Goal: Task Accomplishment & Management: Complete application form

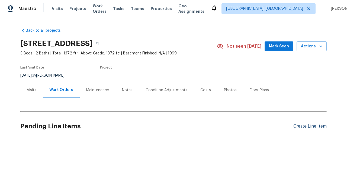
click at [310, 126] on div "Create Line Item" at bounding box center [309, 126] width 33 height 5
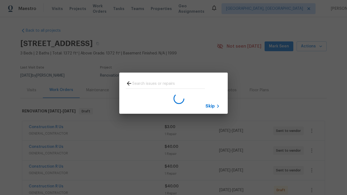
click at [210, 106] on span "Skip" at bounding box center [209, 105] width 9 height 5
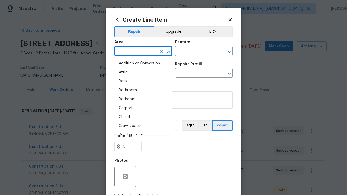
click at [143, 99] on li "Bedroom" at bounding box center [142, 99] width 57 height 9
type input "Bedroom"
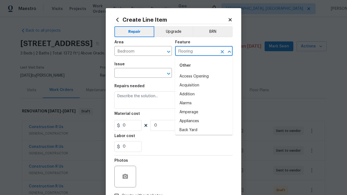
click at [204, 76] on li "Access Opening" at bounding box center [203, 76] width 57 height 9
type input "Flooring"
type input "Wallpaper"
click at [196, 73] on input "text" at bounding box center [196, 73] width 42 height 8
type input "Remove"
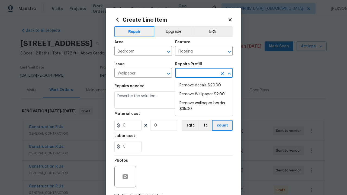
click at [204, 85] on li "Remove decals $20.00" at bounding box center [203, 85] width 57 height 9
type input "Walls and Ceiling"
type input "Remove decals $20.00"
type textarea "Remove decals from door/wall/ceiling"
type input "20"
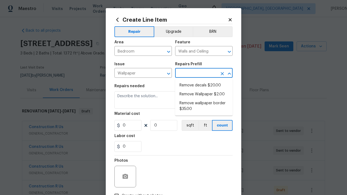
type input "1"
type input "Remove decals $20.00"
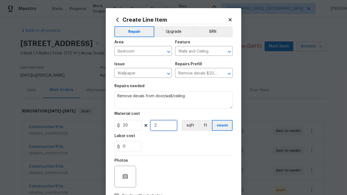
type input "2"
click at [189, 125] on button "sqft" at bounding box center [189, 125] width 17 height 11
click at [116, 191] on input "Create without photos" at bounding box center [116, 196] width 10 height 10
checkbox input "true"
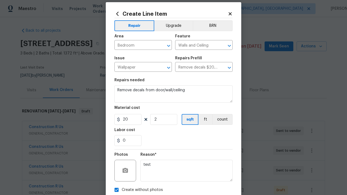
type textarea "test"
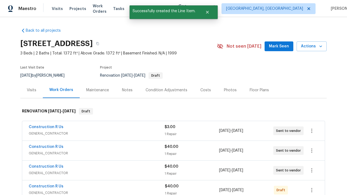
checkbox input "true"
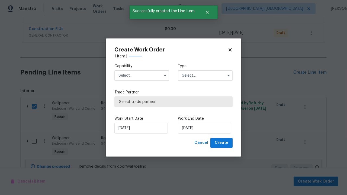
click at [142, 70] on input "text" at bounding box center [141, 75] width 55 height 11
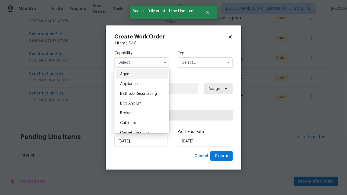
scroll to position [291, 0]
type input "General Contractor"
click at [205, 62] on input "text" at bounding box center [205, 62] width 55 height 11
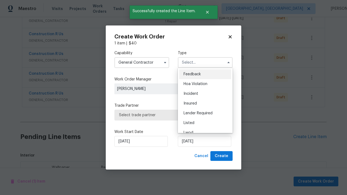
scroll to position [355, 0]
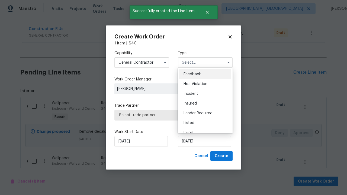
click at [193, 160] on span "Renovation" at bounding box center [193, 162] width 20 height 4
type input "Renovation"
click at [169, 115] on span "Select trade partner" at bounding box center [173, 114] width 109 height 5
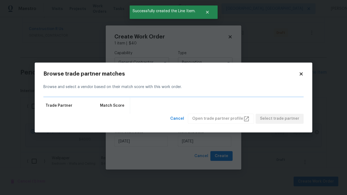
scroll to position [0, 0]
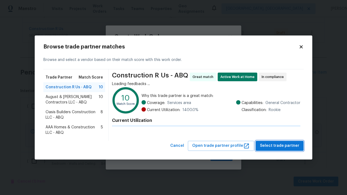
click at [281, 146] on span "Select trade partner" at bounding box center [279, 145] width 39 height 7
click at [222, 156] on span "Create" at bounding box center [222, 156] width 14 height 7
